Goal: Information Seeking & Learning: Learn about a topic

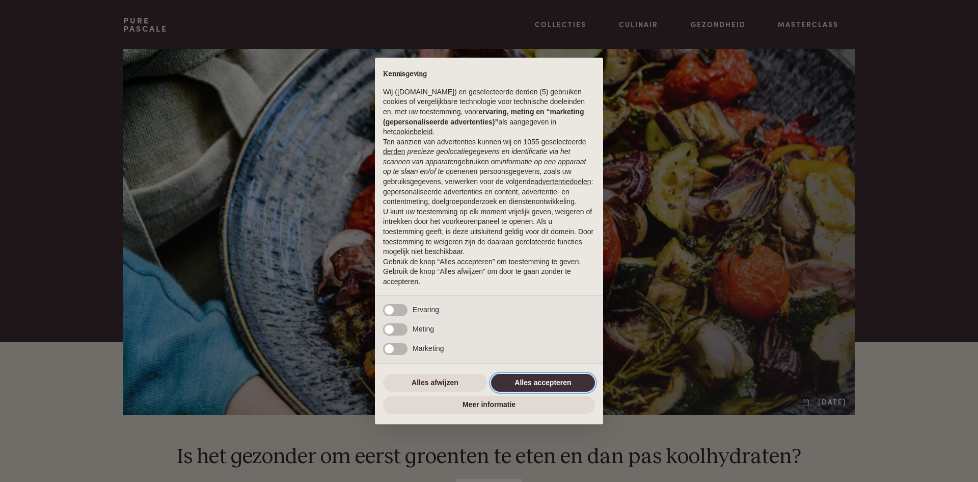
click at [566, 380] on button "Alles accepteren" at bounding box center [543, 382] width 104 height 18
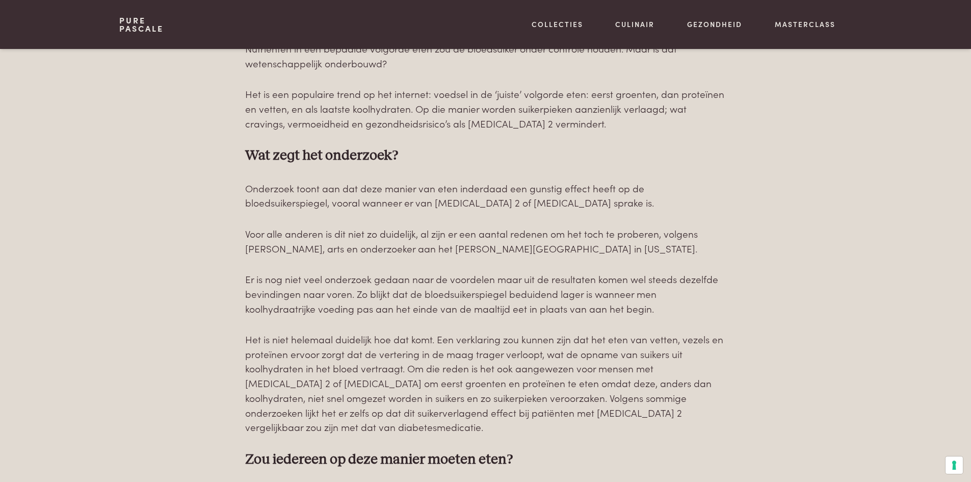
scroll to position [510, 0]
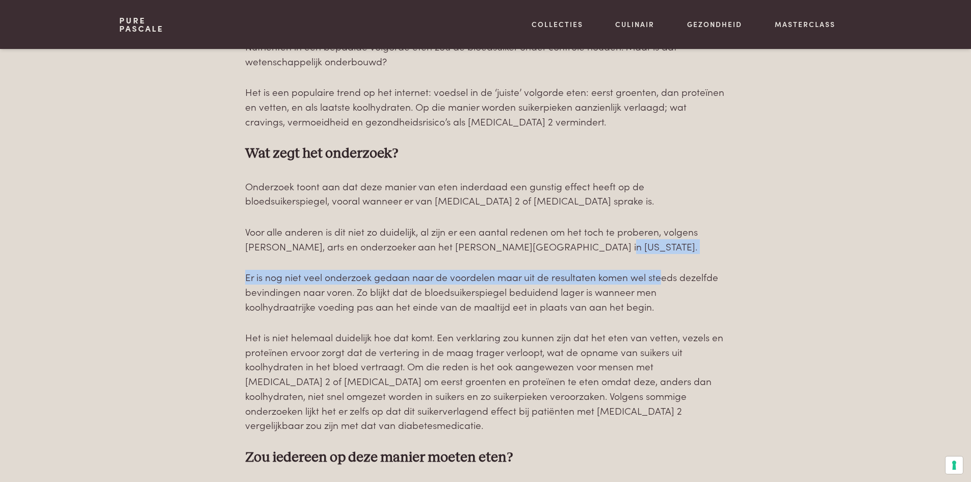
drag, startPoint x: 656, startPoint y: 267, endPoint x: 513, endPoint y: 224, distance: 149.4
click at [565, 236] on div "Nutriënten in een bepaalde volgorde eten zou de bloedsuiker onder controle houd…" at bounding box center [485, 350] width 481 height 622
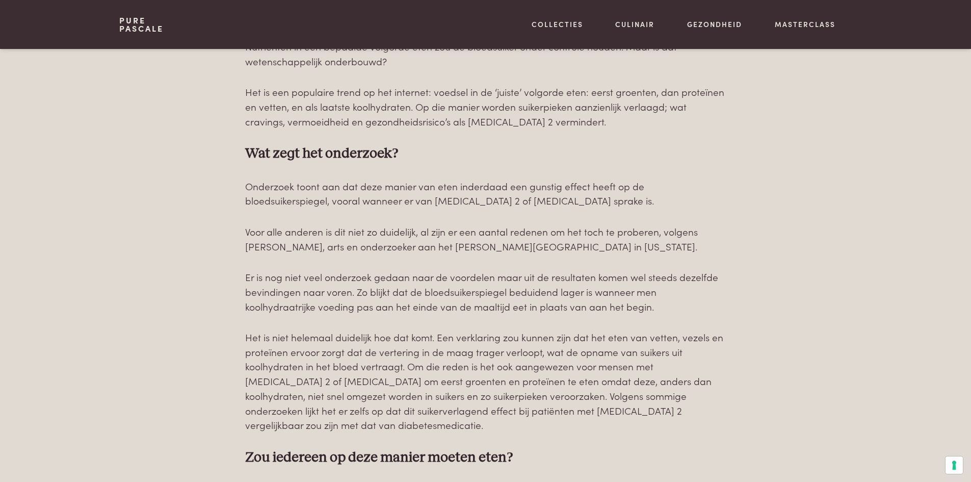
click at [514, 222] on div "Nutriënten in een bepaalde volgorde eten zou de bloedsuiker onder controle houd…" at bounding box center [485, 350] width 481 height 622
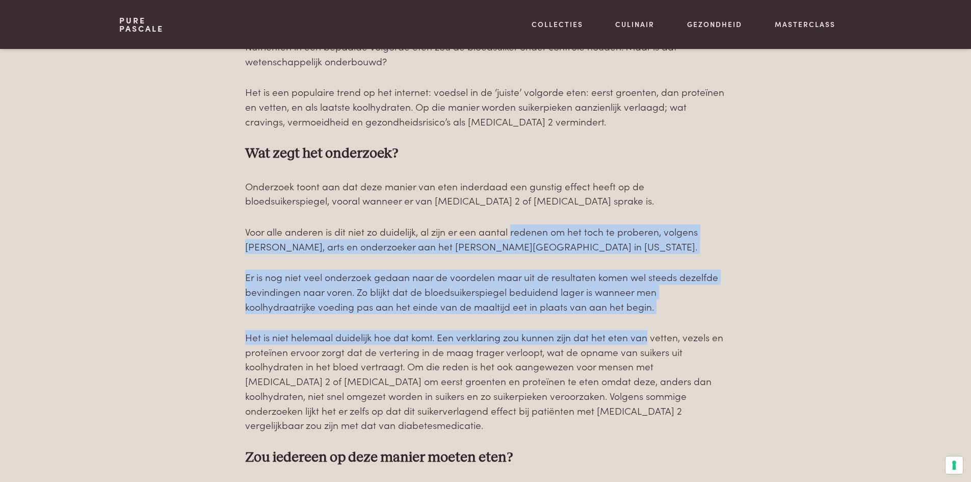
drag, startPoint x: 514, startPoint y: 222, endPoint x: 635, endPoint y: 337, distance: 168.0
click at [635, 337] on div "Nutriënten in een bepaalde volgorde eten zou de bloedsuiker onder controle houd…" at bounding box center [485, 350] width 481 height 622
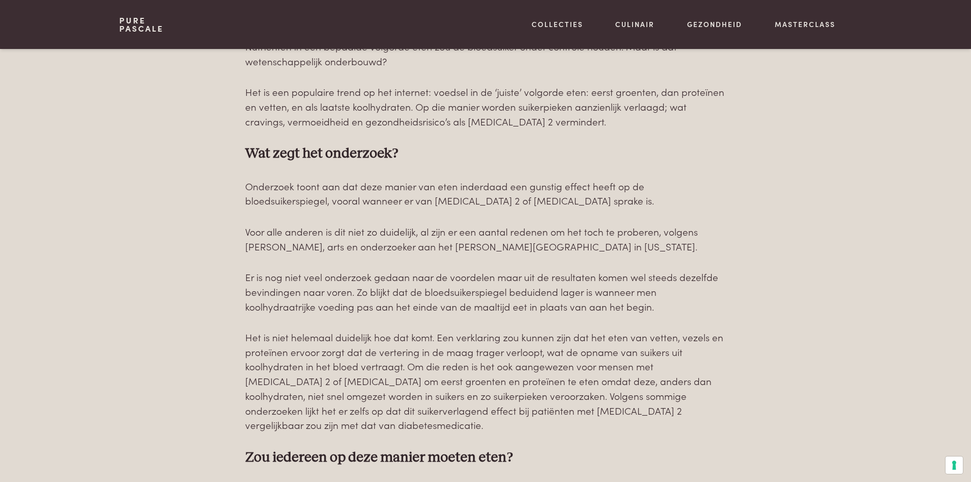
click at [649, 315] on div "Nutriënten in een bepaalde volgorde eten zou de bloedsuiker onder controle houd…" at bounding box center [485, 350] width 481 height 622
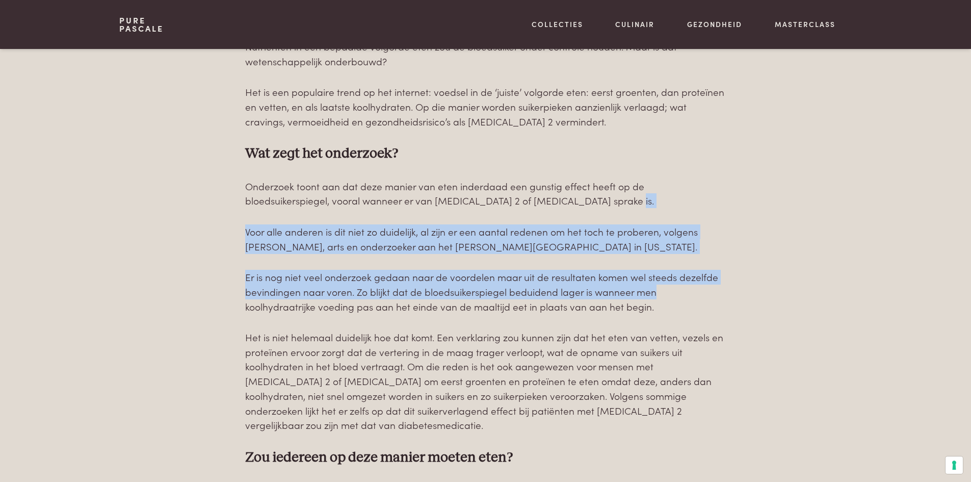
drag, startPoint x: 675, startPoint y: 298, endPoint x: 531, endPoint y: 101, distance: 243.6
click at [541, 109] on div "Nutriënten in een bepaalde volgorde eten zou de bloedsuiker onder controle houd…" at bounding box center [485, 350] width 481 height 622
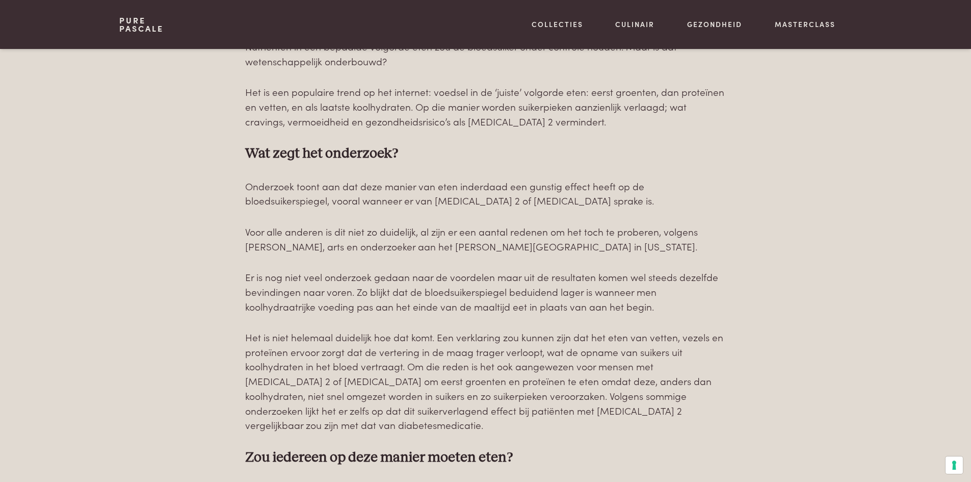
click at [524, 104] on p "Het is een populaire trend op het internet: voedsel in de ‘juiste’ volgorde ete…" at bounding box center [485, 107] width 481 height 44
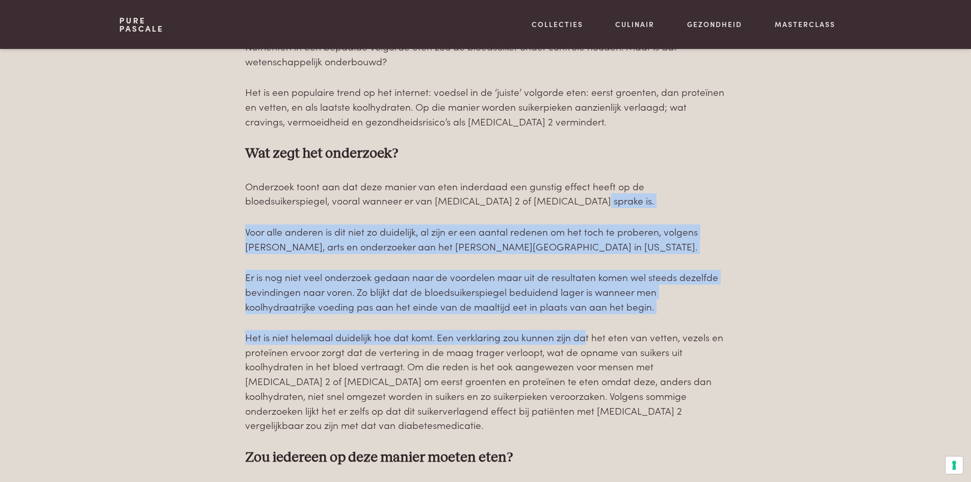
drag, startPoint x: 498, startPoint y: 199, endPoint x: 611, endPoint y: 326, distance: 170.3
click at [608, 326] on div "Nutriënten in een bepaalde volgorde eten zou de bloedsuiker onder controle houd…" at bounding box center [485, 350] width 481 height 622
click at [611, 326] on div "Nutriënten in een bepaalde volgorde eten zou de bloedsuiker onder controle houd…" at bounding box center [485, 350] width 481 height 622
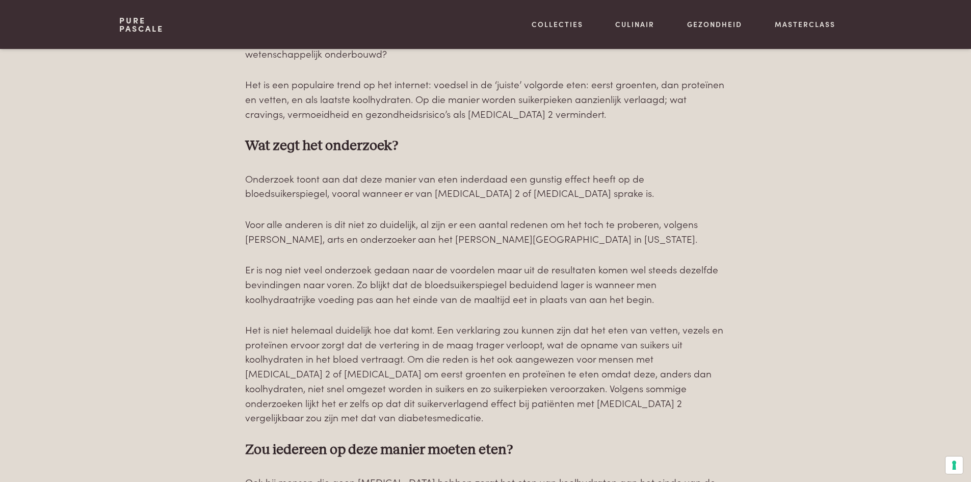
scroll to position [815, 0]
